Goal: Task Accomplishment & Management: Complete application form

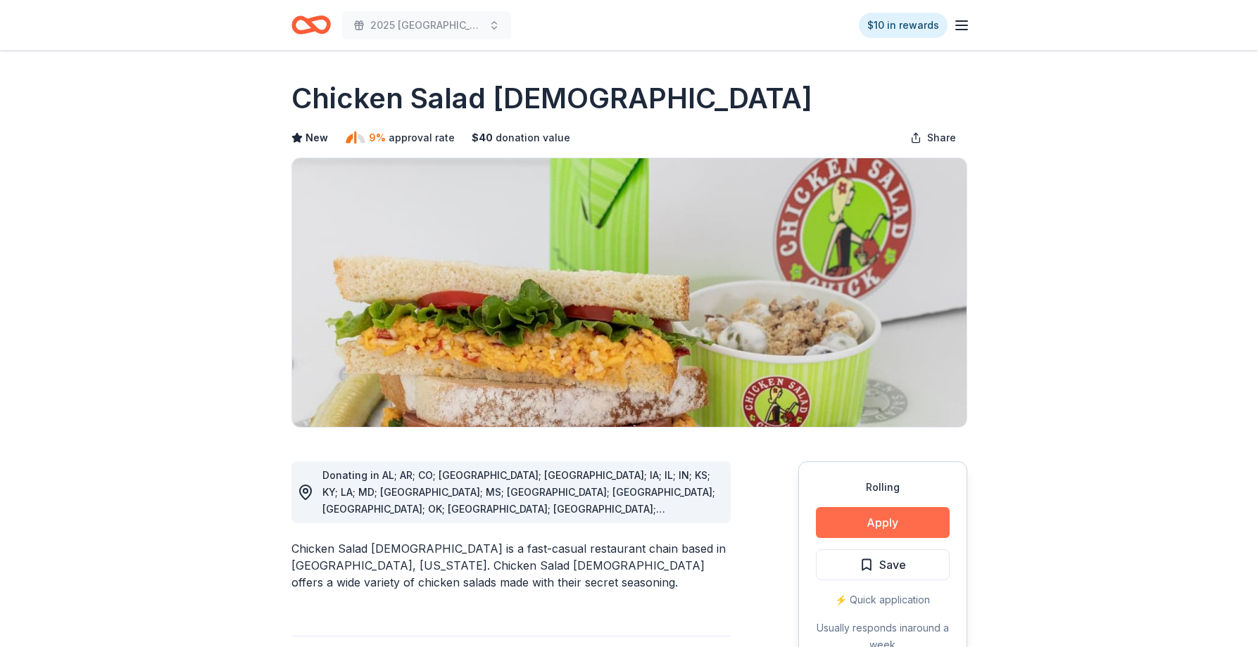
click at [873, 517] on button "Apply" at bounding box center [883, 522] width 134 height 31
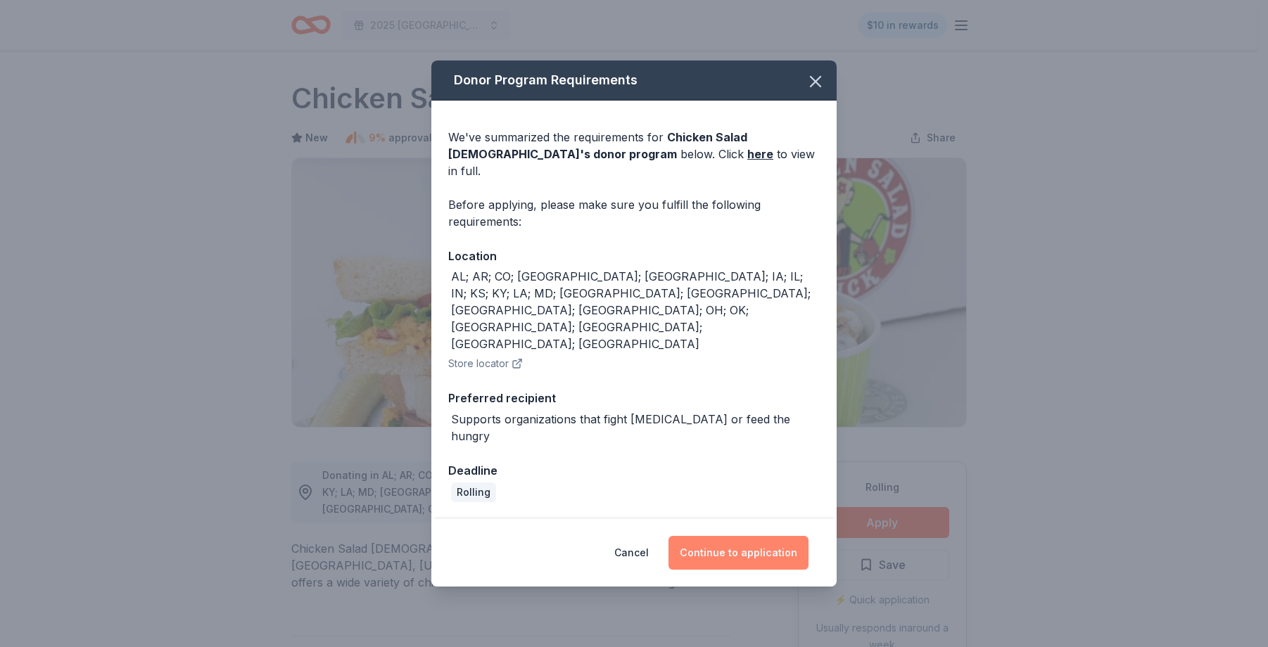
click at [742, 536] on button "Continue to application" at bounding box center [739, 553] width 140 height 34
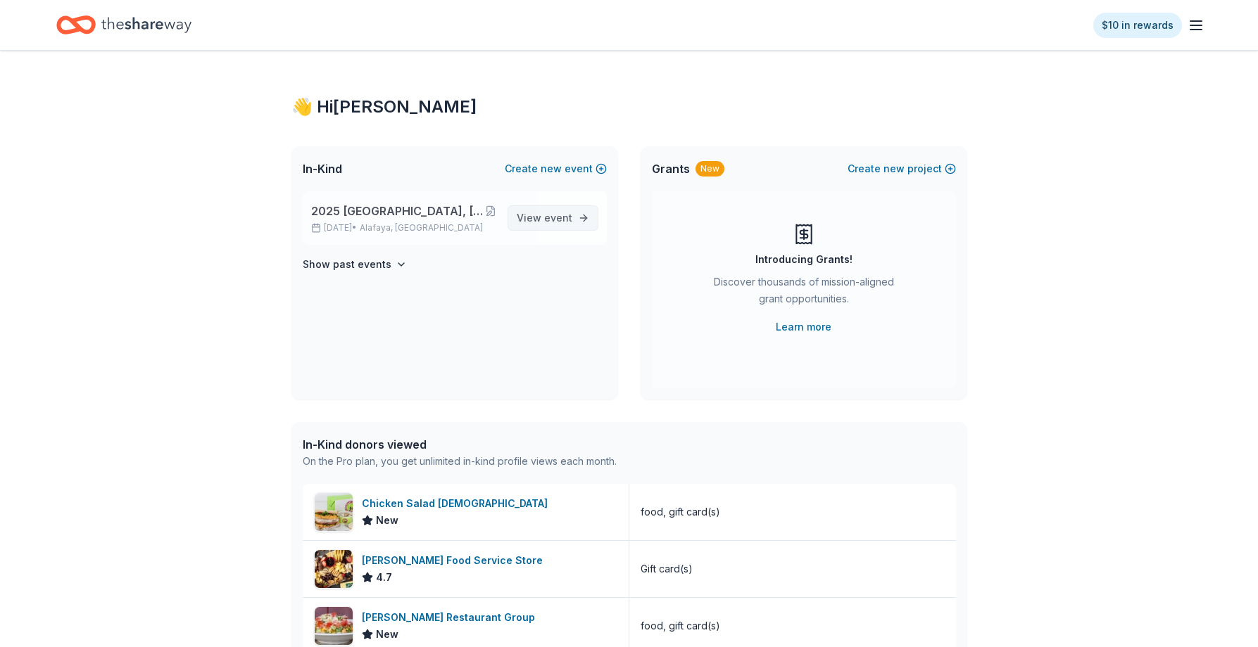
click at [554, 210] on span "View event" at bounding box center [545, 218] width 56 height 17
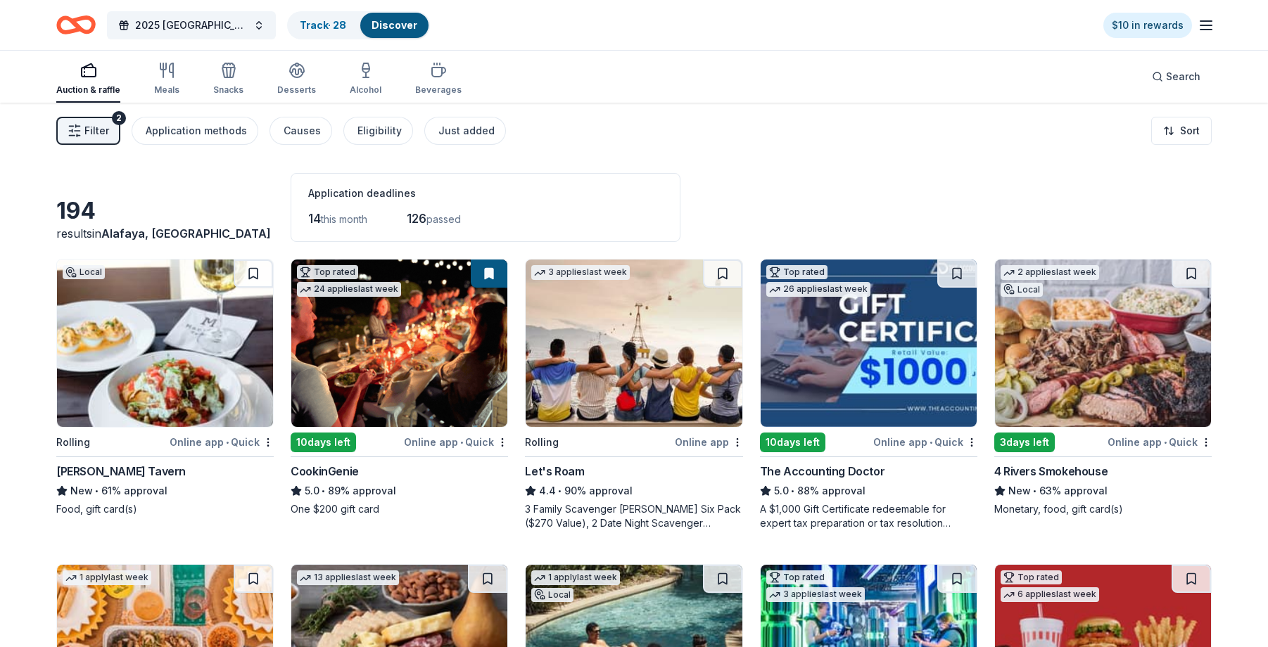
click at [1184, 141] on html "2025 [GEOGRAPHIC_DATA], [GEOGRAPHIC_DATA] 449th Bomb Group WWII Reunion Track ·…" at bounding box center [634, 323] width 1268 height 647
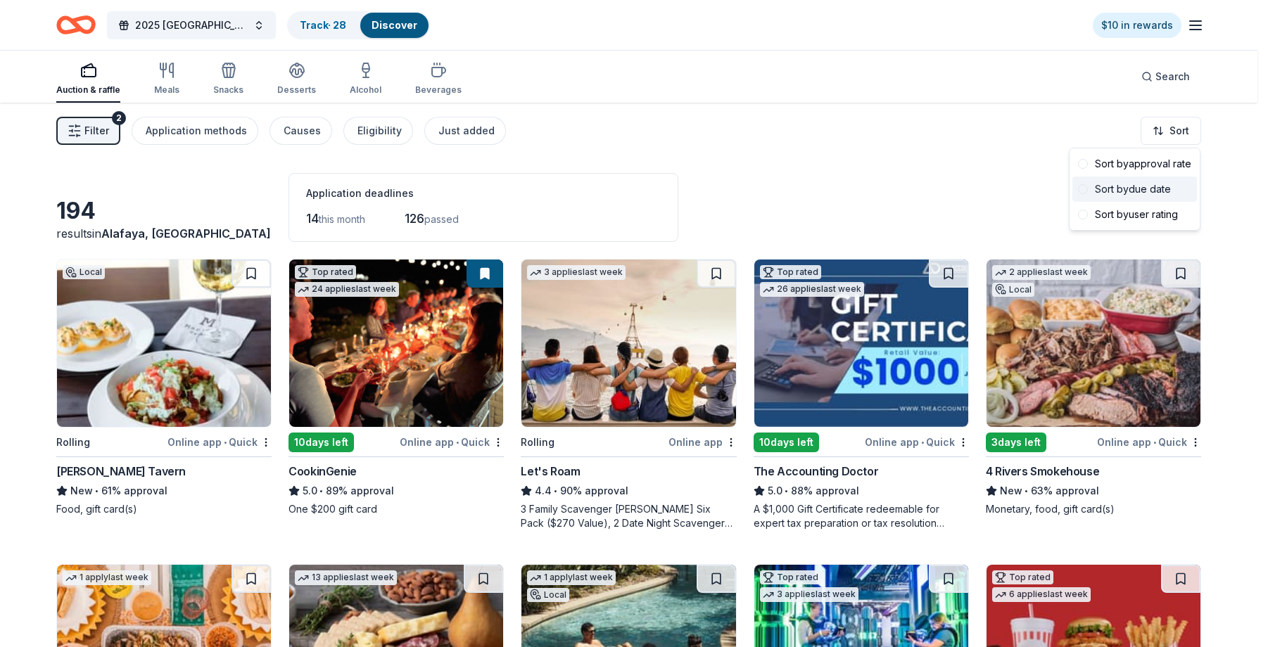
click at [1155, 194] on div "Sort by due date" at bounding box center [1135, 189] width 125 height 25
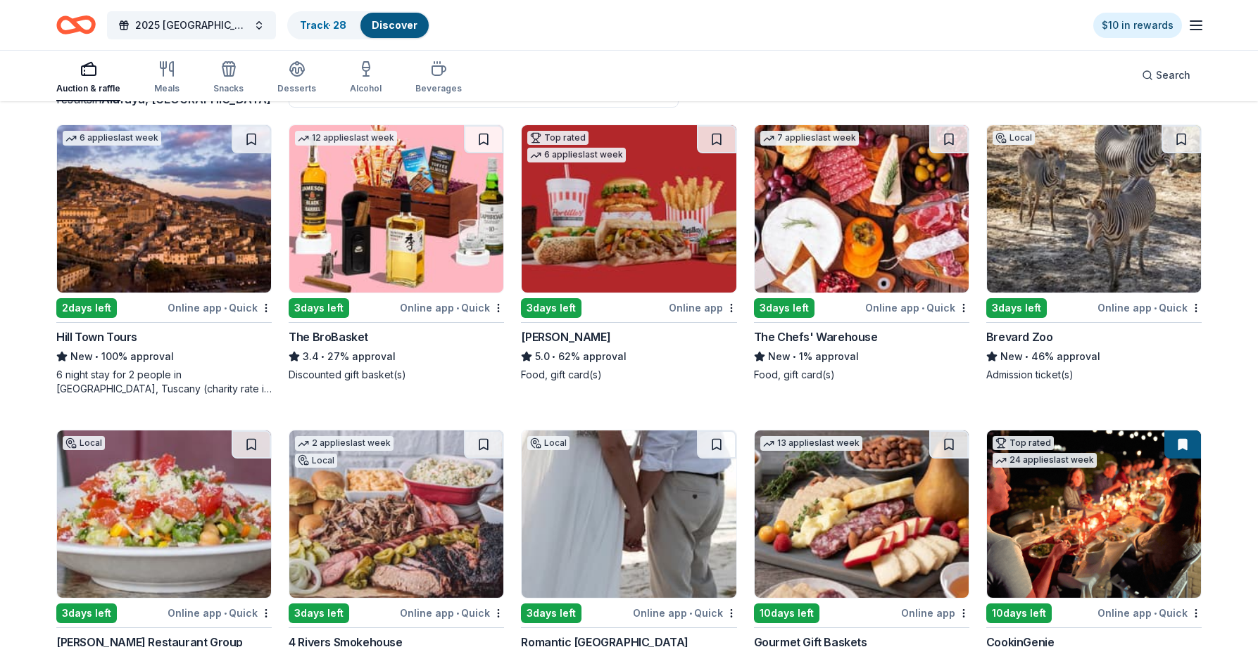
scroll to position [282, 0]
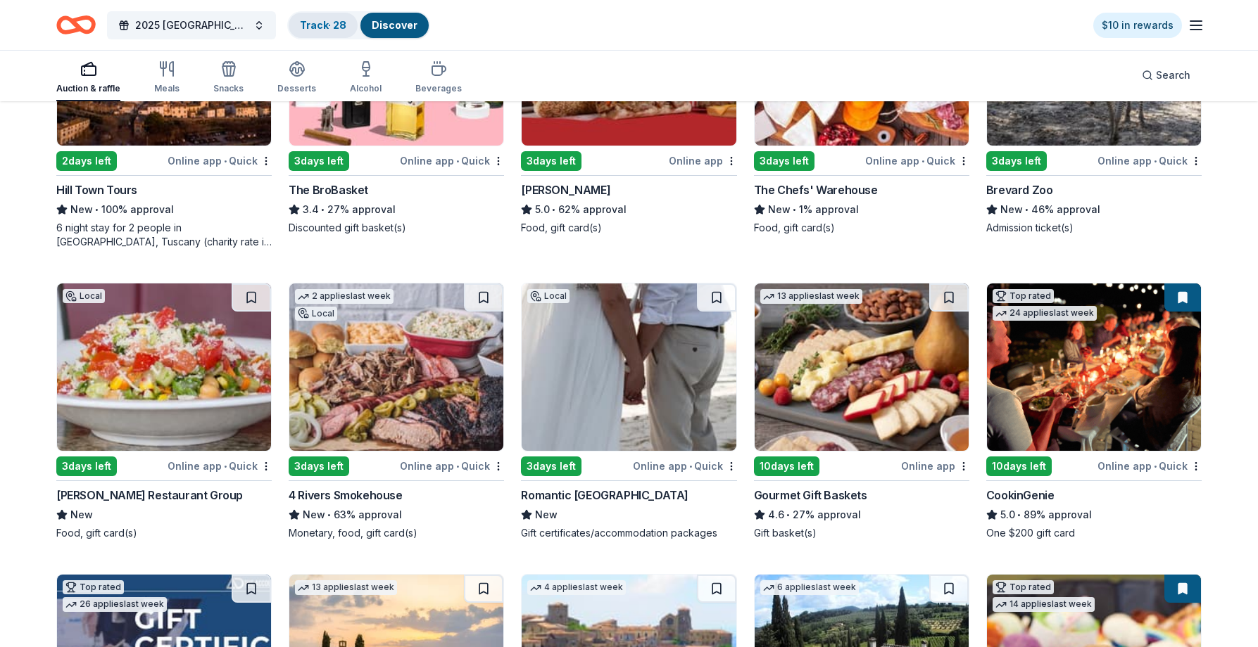
click at [308, 27] on link "Track · 28" at bounding box center [323, 25] width 46 height 12
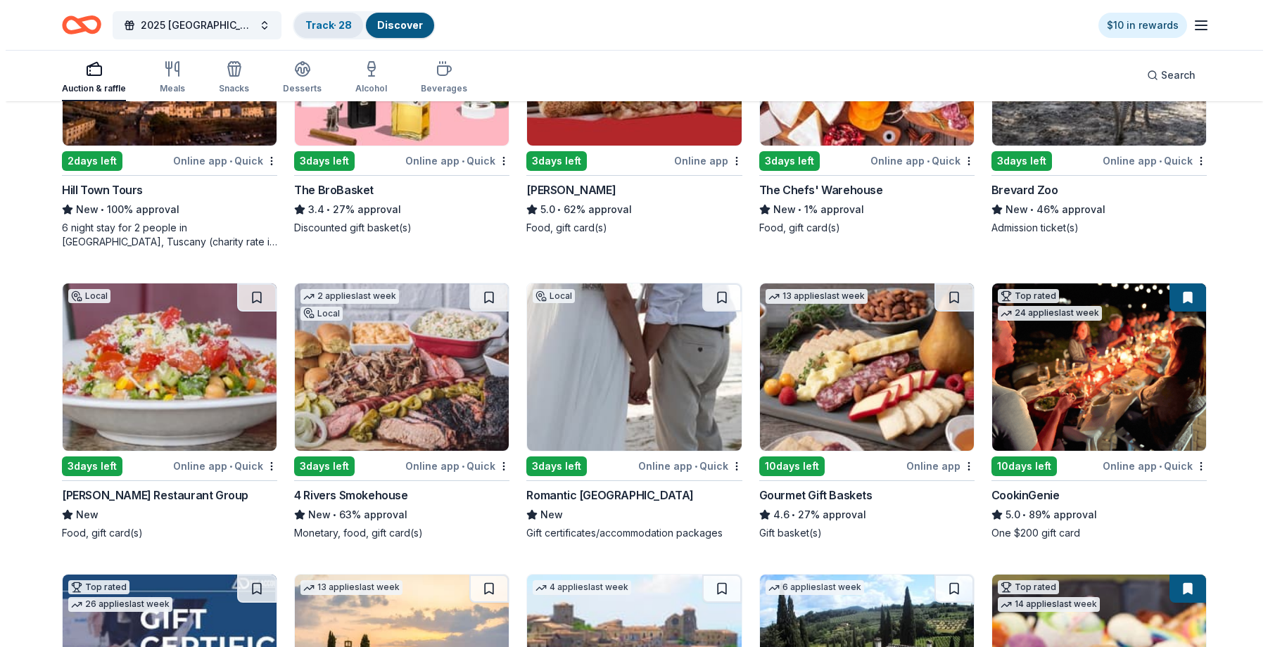
scroll to position [1, 0]
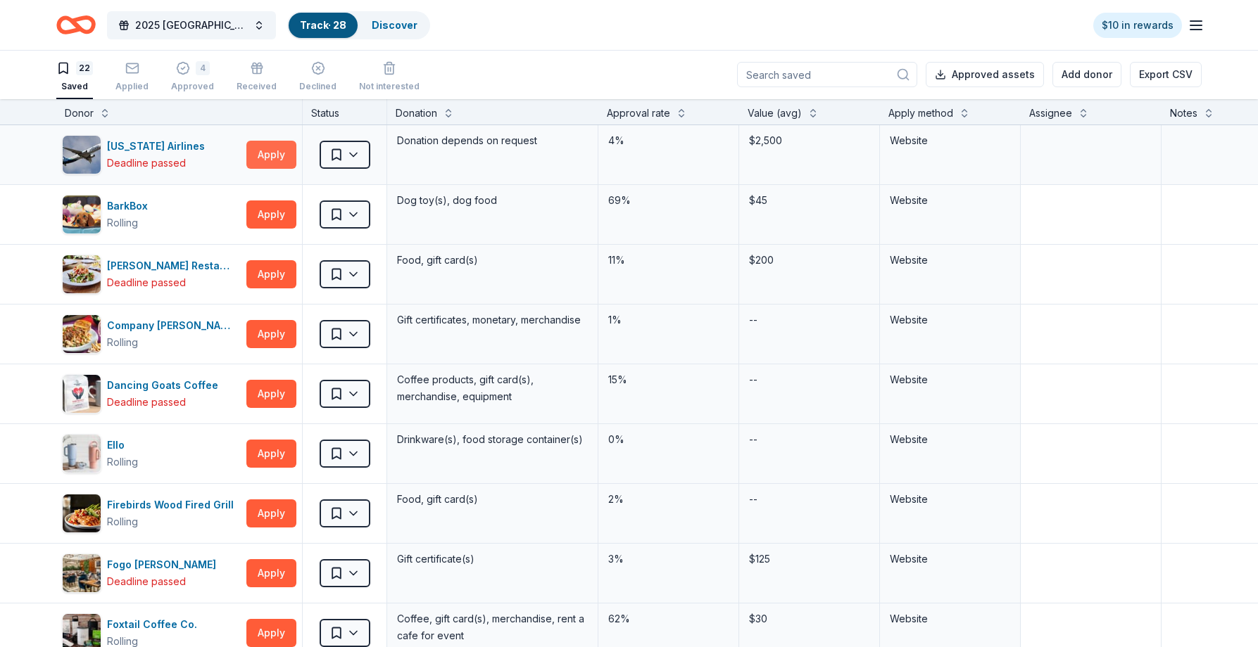
click at [262, 144] on button "Apply" at bounding box center [271, 155] width 50 height 28
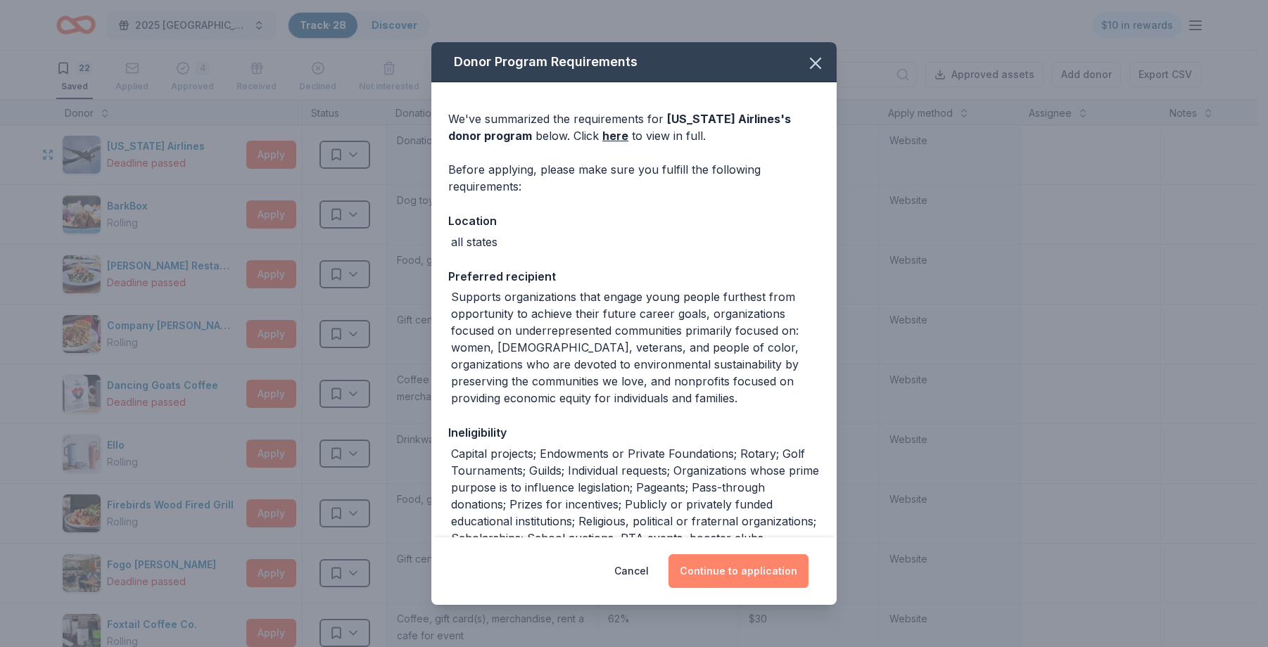
click at [706, 567] on button "Continue to application" at bounding box center [739, 572] width 140 height 34
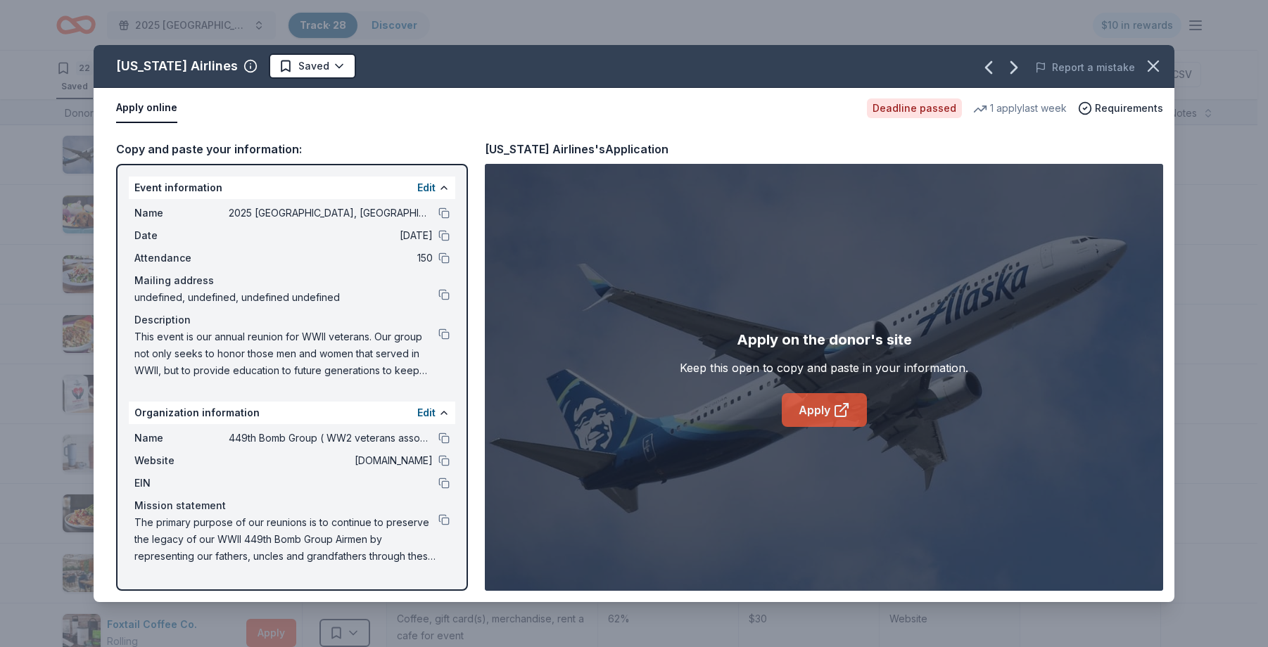
click at [812, 403] on link "Apply" at bounding box center [824, 410] width 85 height 34
